Goal: Task Accomplishment & Management: Manage account settings

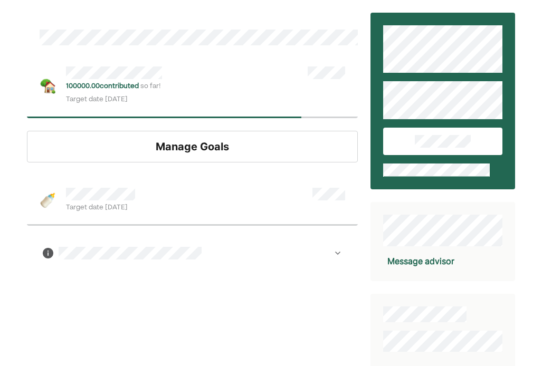
scroll to position [64, 0]
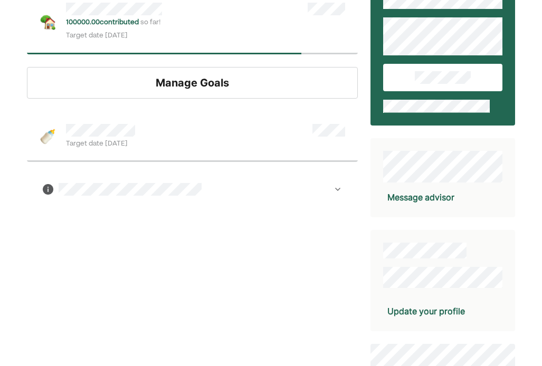
click at [333, 187] on img at bounding box center [337, 189] width 8 height 8
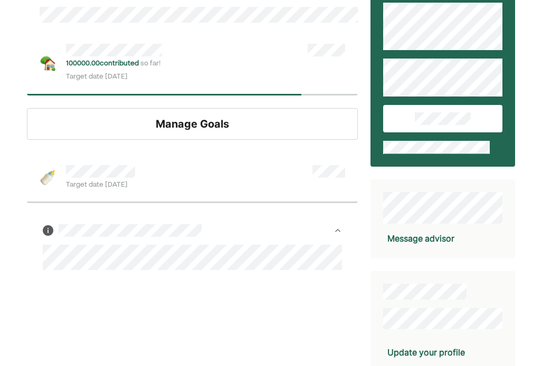
scroll to position [26, 0]
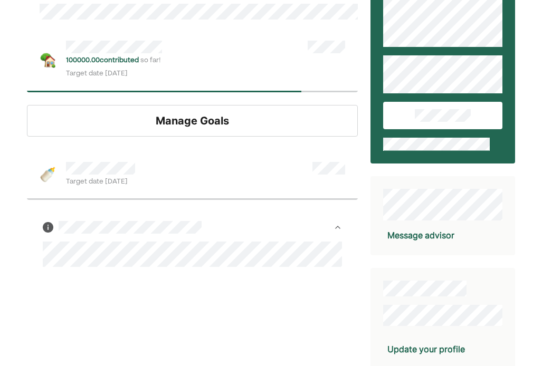
click at [209, 120] on div "Manage Goals" at bounding box center [192, 121] width 330 height 32
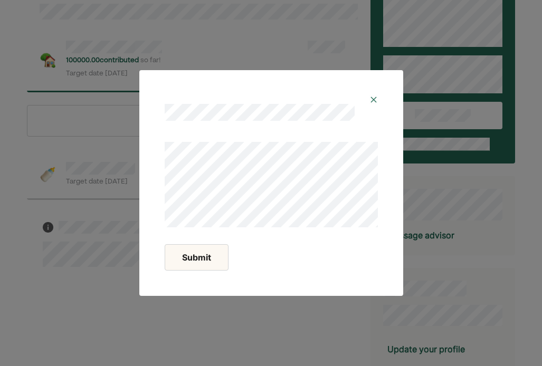
click at [373, 102] on img at bounding box center [373, 99] width 8 height 8
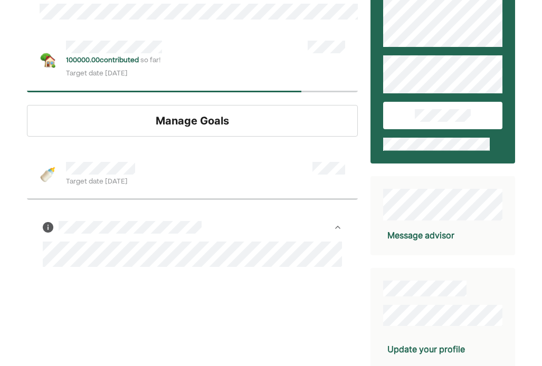
scroll to position [0, 0]
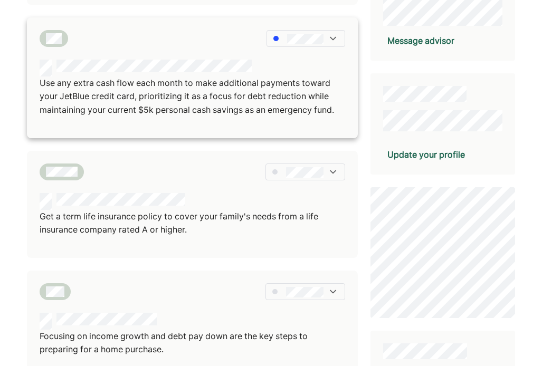
scroll to position [284, 0]
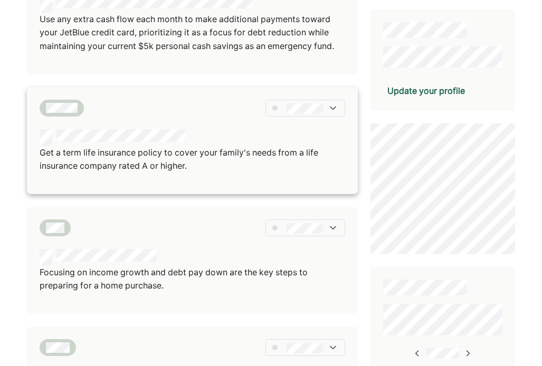
click at [288, 114] on div at bounding box center [304, 108] width 79 height 17
click at [292, 143] on div at bounding box center [313, 143] width 61 height 17
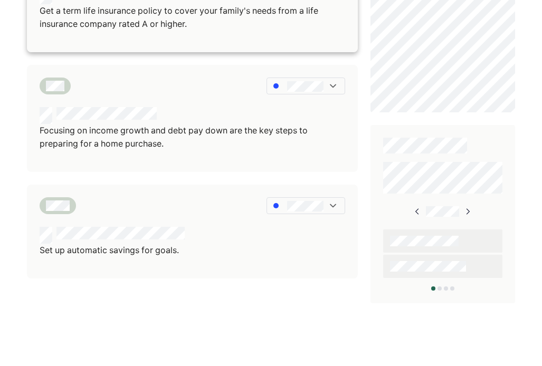
scroll to position [0, 0]
